Goal: Information Seeking & Learning: Learn about a topic

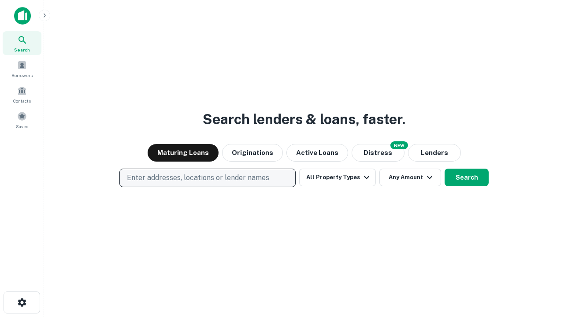
click at [207, 178] on p "Enter addresses, locations or lender names" at bounding box center [198, 178] width 142 height 11
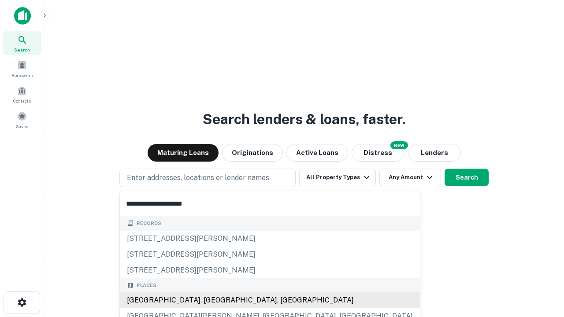
click at [211, 300] on div "[GEOGRAPHIC_DATA], [GEOGRAPHIC_DATA], [GEOGRAPHIC_DATA]" at bounding box center [270, 300] width 300 height 16
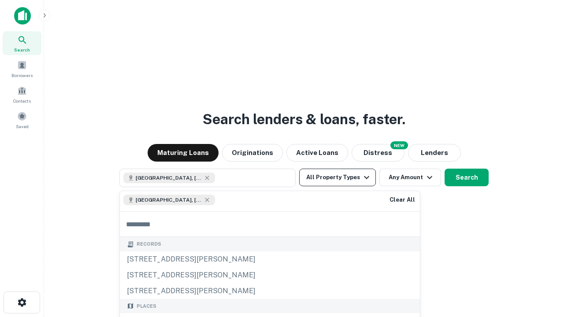
click at [337, 177] on button "All Property Types" at bounding box center [337, 178] width 77 height 18
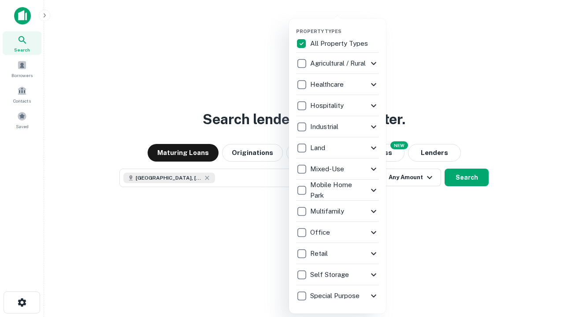
click at [344, 26] on button "button" at bounding box center [344, 26] width 97 height 0
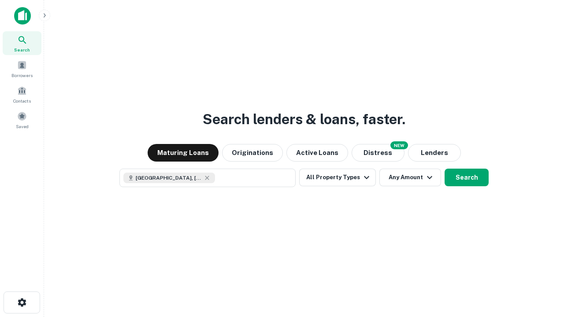
scroll to position [14, 0]
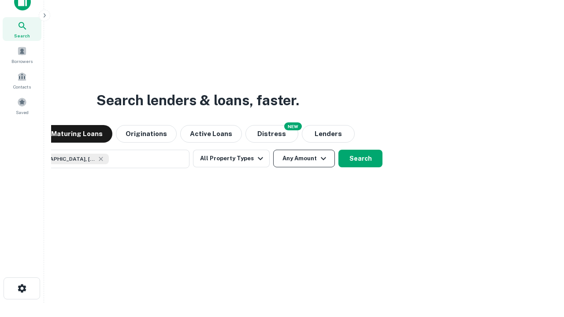
click at [273, 150] on button "Any Amount" at bounding box center [304, 159] width 62 height 18
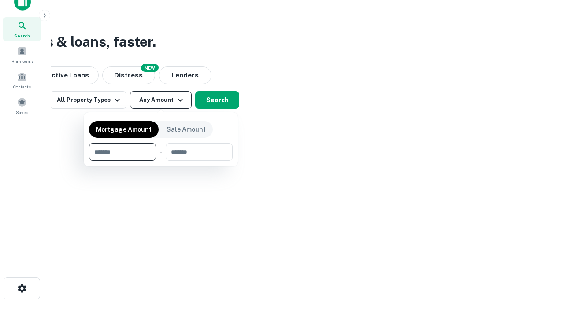
type input "*******"
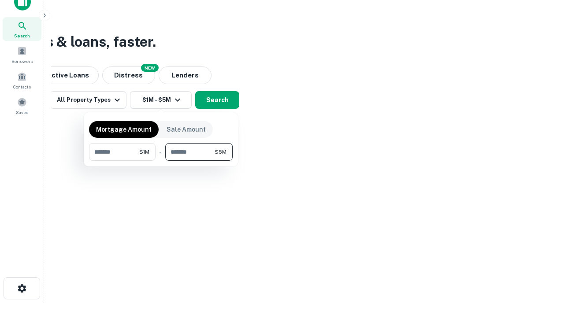
type input "*******"
click at [161, 161] on button "button" at bounding box center [161, 161] width 144 height 0
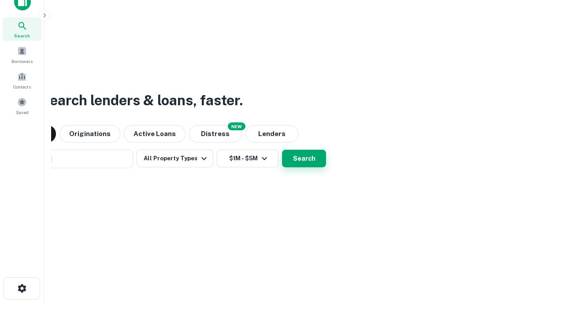
click at [282, 150] on button "Search" at bounding box center [304, 159] width 44 height 18
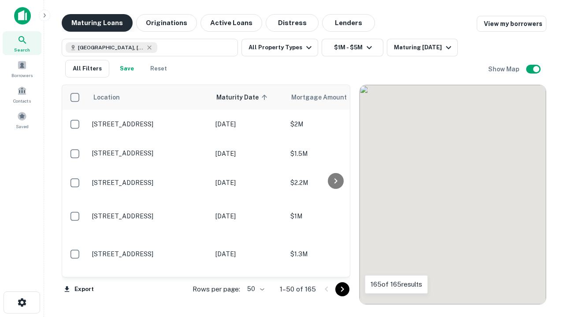
click at [97, 23] on button "Maturing Loans" at bounding box center [97, 23] width 71 height 18
